Goal: Find specific page/section: Find specific page/section

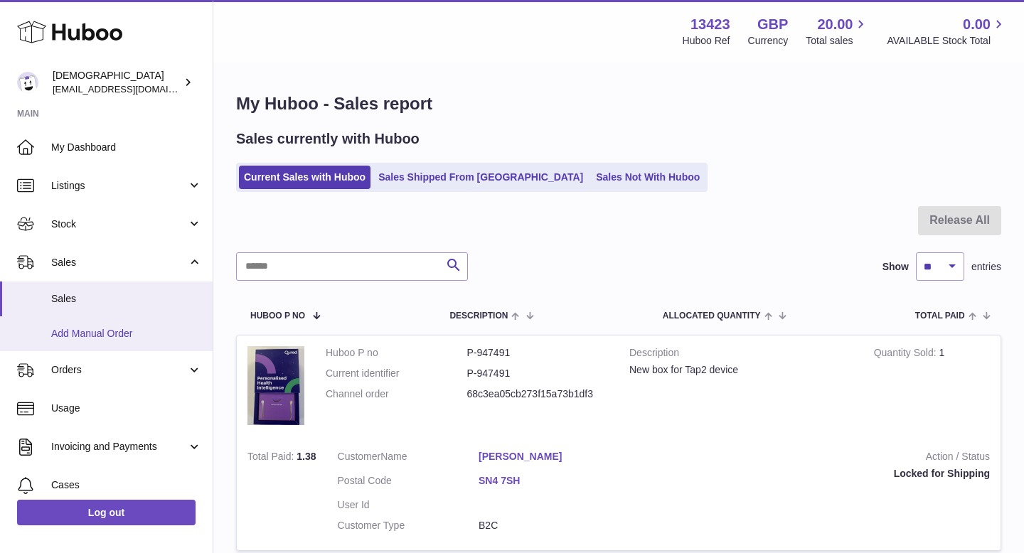
click at [137, 322] on link "Add Manual Order" at bounding box center [106, 334] width 213 height 35
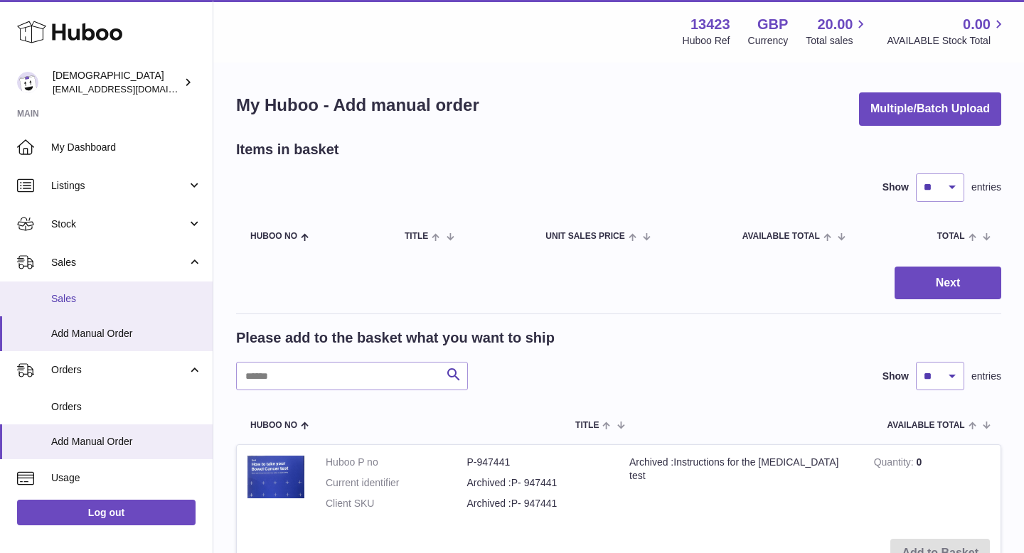
click at [105, 287] on link "Sales" at bounding box center [106, 299] width 213 height 35
